Goal: Go to known website: Access a specific website the user already knows

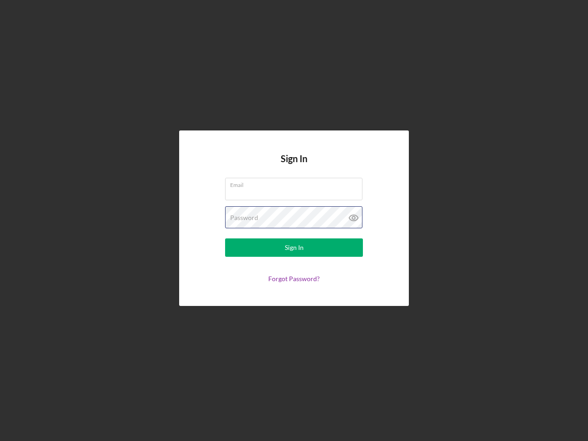
click at [294, 221] on div "Password" at bounding box center [294, 217] width 138 height 23
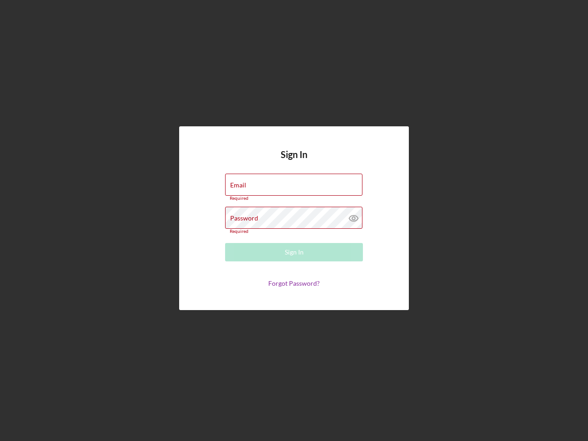
click at [354, 218] on icon at bounding box center [353, 218] width 23 height 23
